Goal: Task Accomplishment & Management: Use online tool/utility

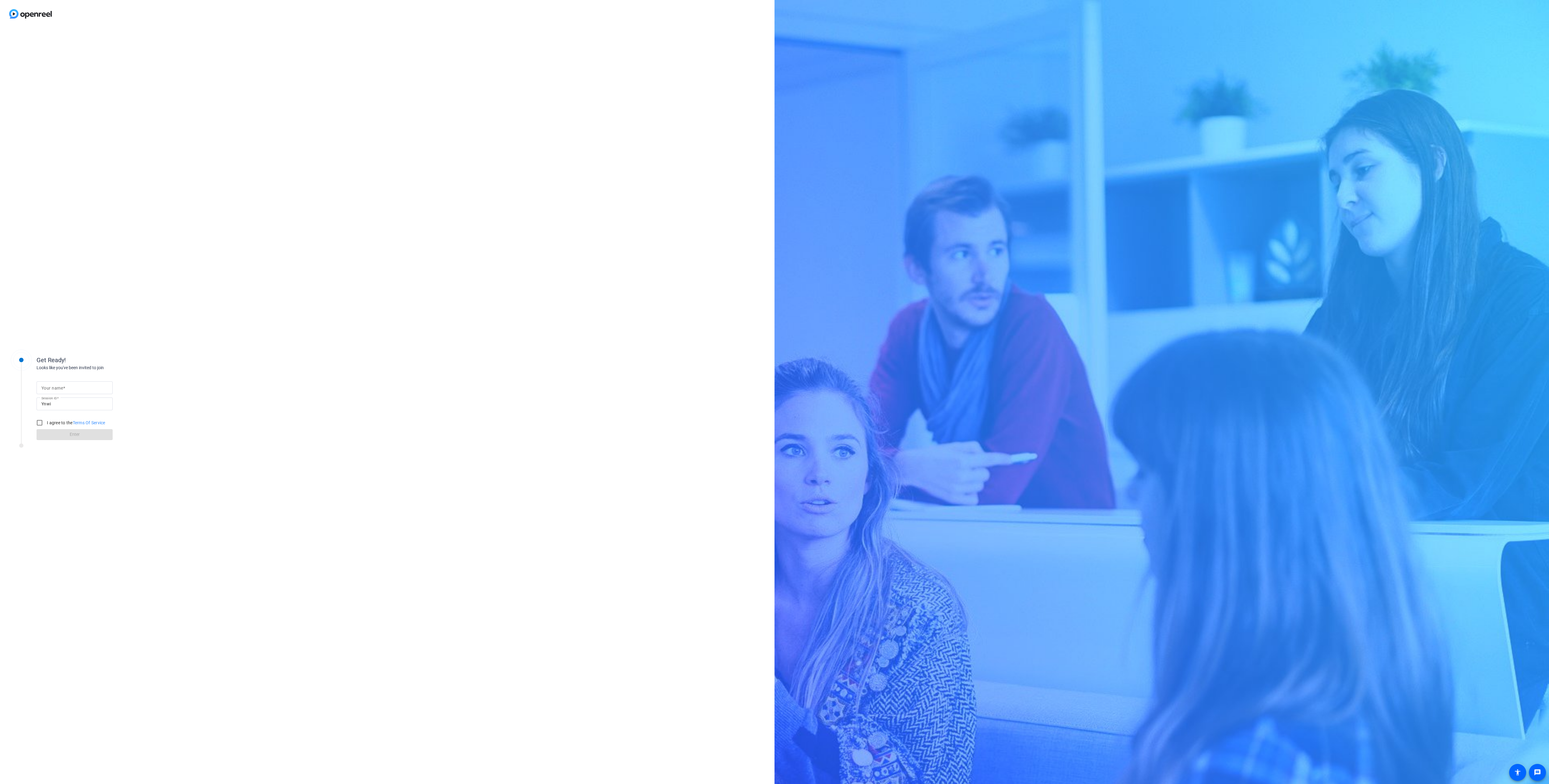
click at [91, 389] on input "Your name" at bounding box center [75, 388] width 66 height 7
type input "Abby"
click at [37, 420] on input "I agree to the Terms Of Service" at bounding box center [40, 423] width 12 height 12
checkbox input "true"
click at [61, 441] on span at bounding box center [75, 435] width 76 height 14
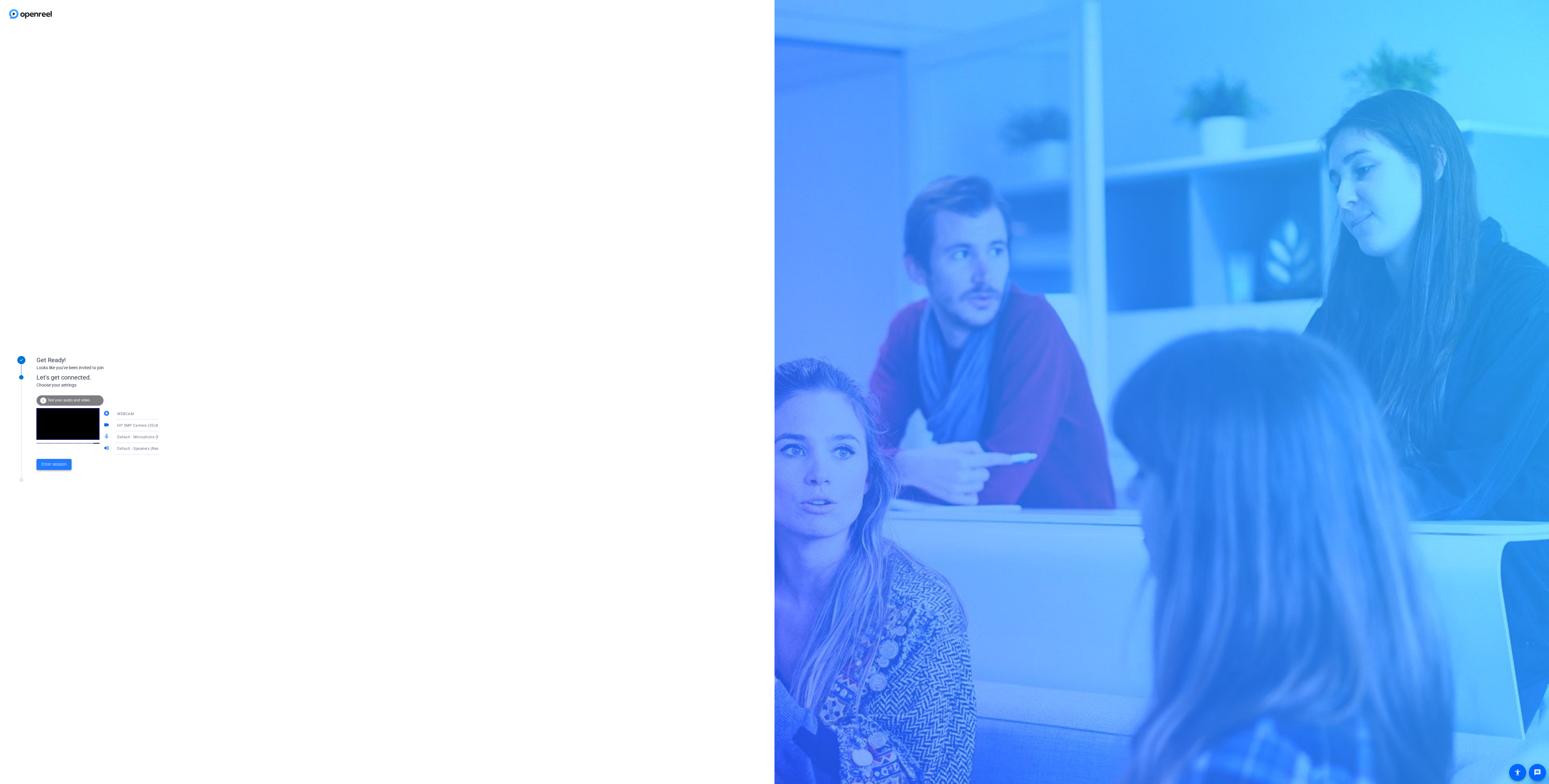
click at [61, 468] on span "Enter session" at bounding box center [54, 464] width 25 height 7
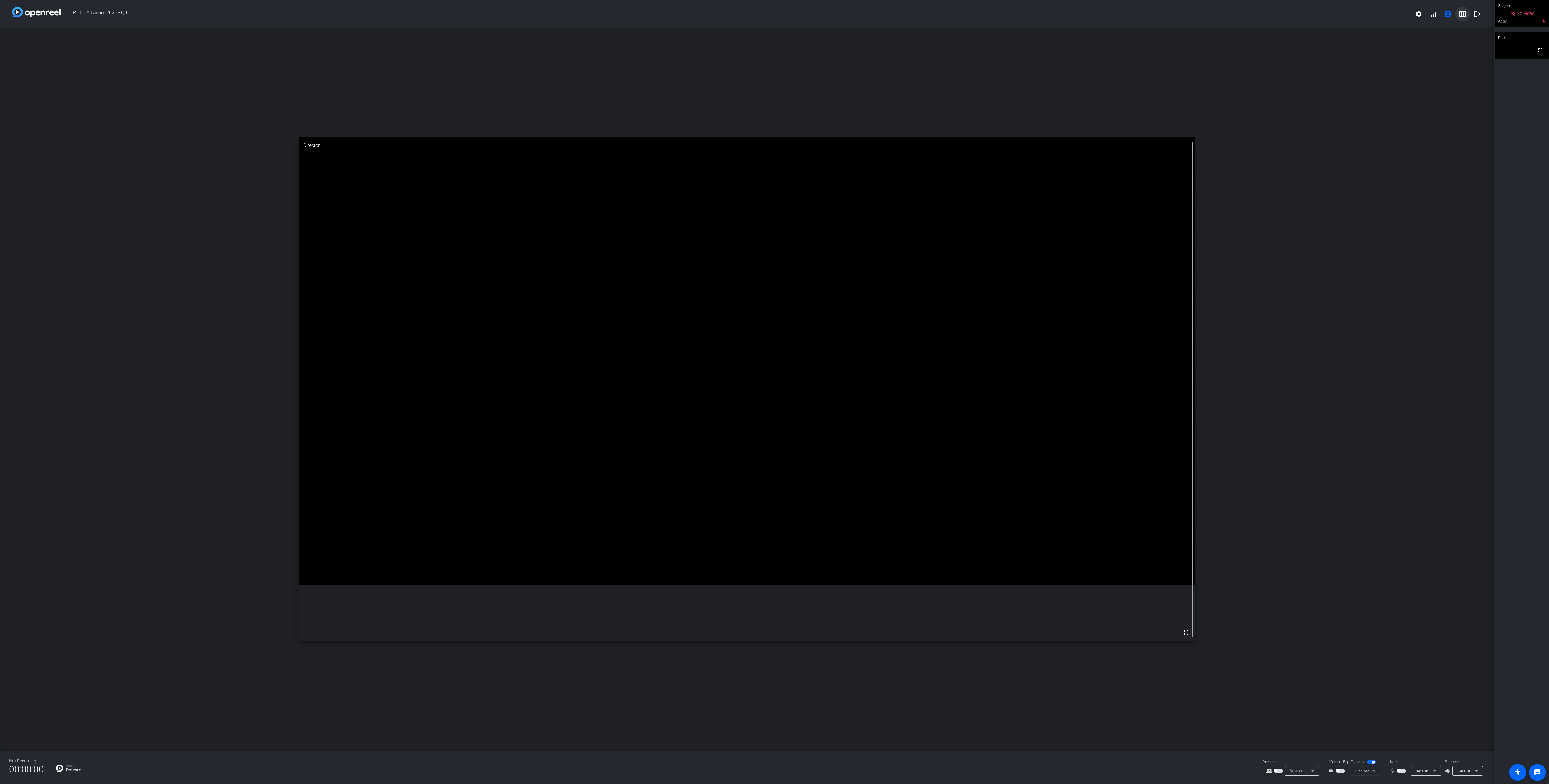
click at [1463, 17] on span at bounding box center [1462, 14] width 14 height 14
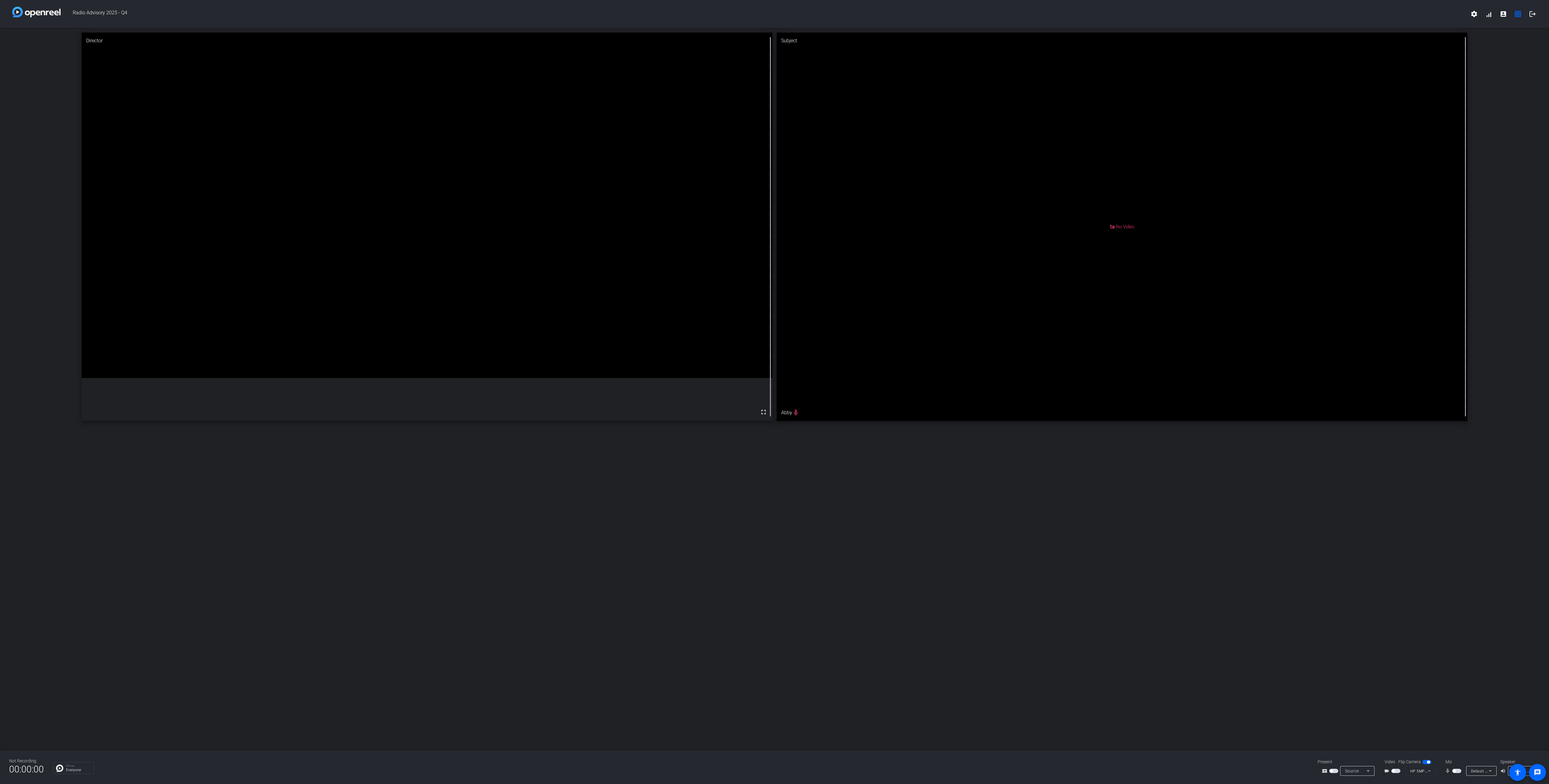
click at [1393, 769] on span "button" at bounding box center [1396, 771] width 9 height 4
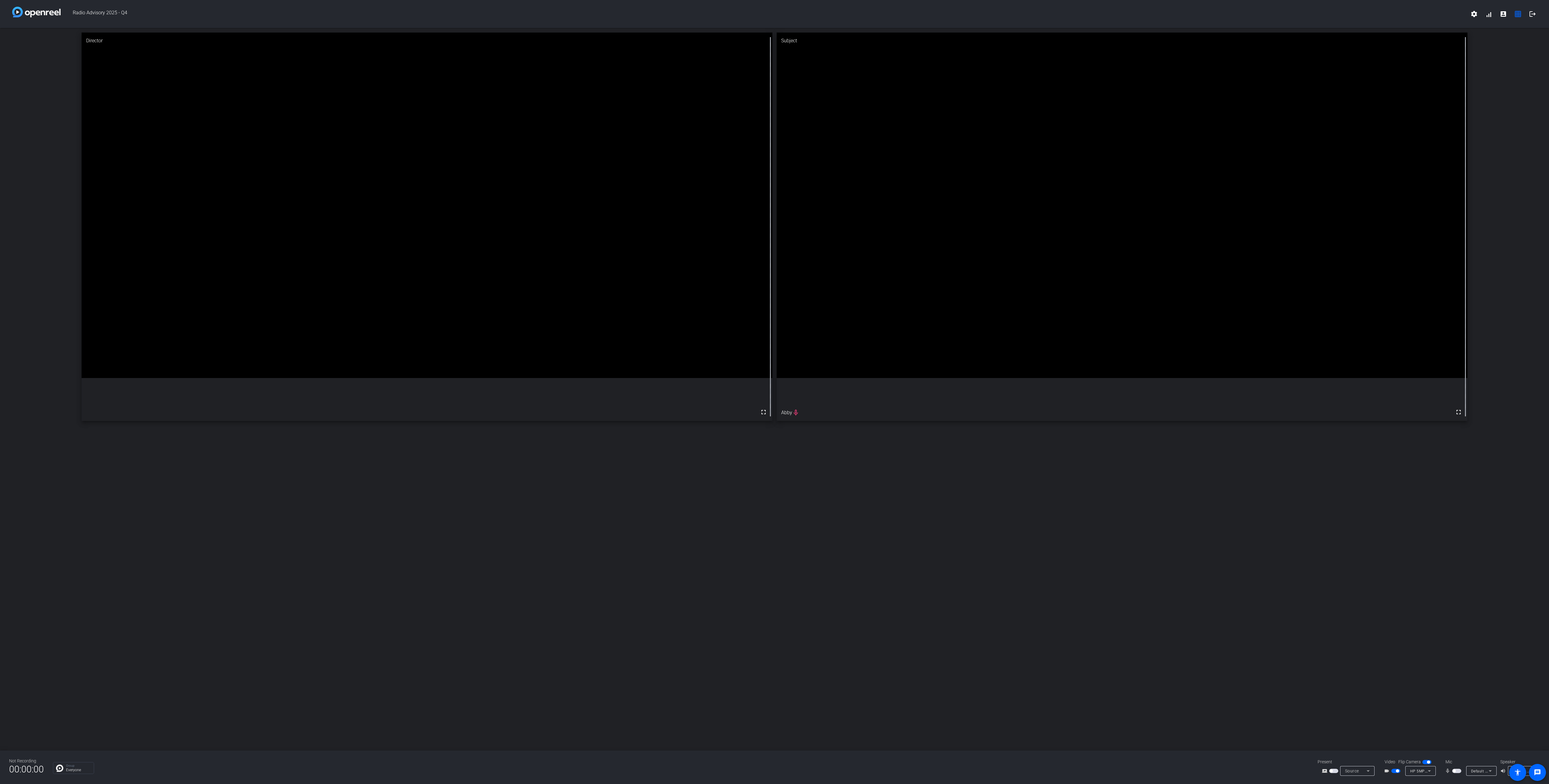
click at [1456, 770] on span "button" at bounding box center [1456, 771] width 9 height 4
click at [1028, 545] on div "Director fullscreen Subject fullscreen Abby" at bounding box center [775, 390] width 1549 height 723
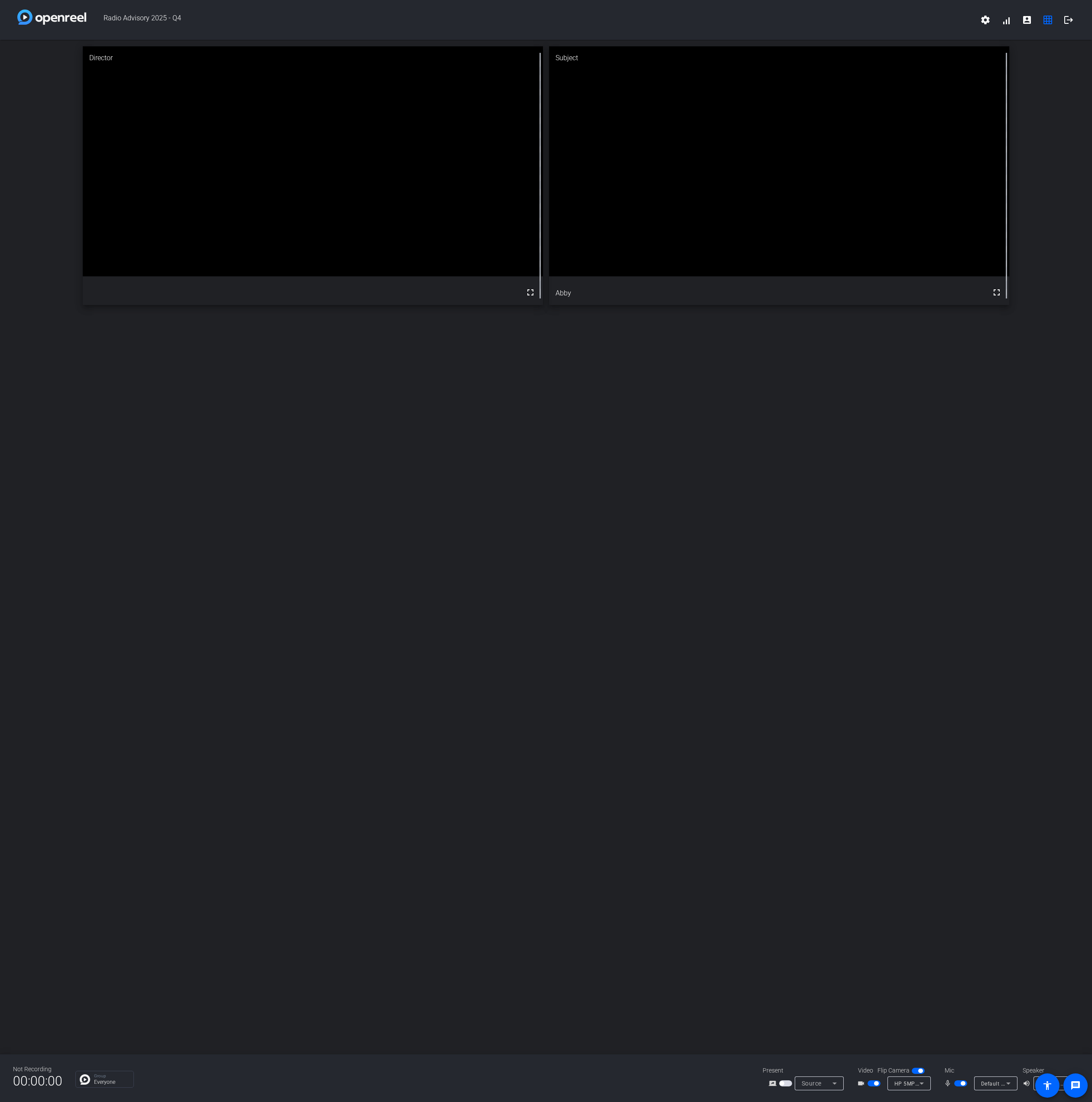
click at [73, 577] on div "Director fullscreen Subject fullscreen Abby" at bounding box center [546, 548] width 1092 height 1015
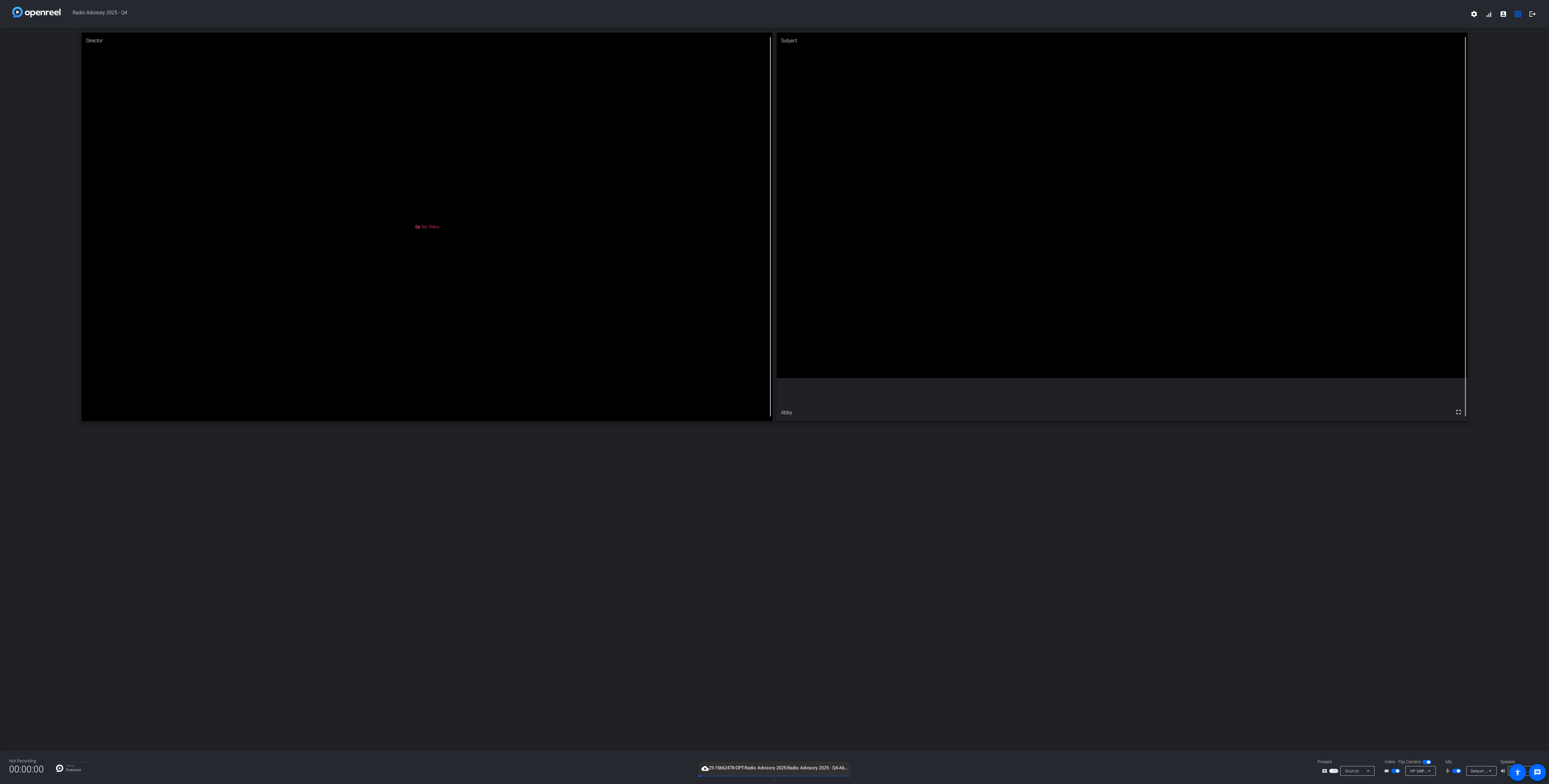
click at [979, 509] on div "Director No Video Subject fullscreen Abby" at bounding box center [775, 390] width 1549 height 723
